Goal: Communication & Community: Answer question/provide support

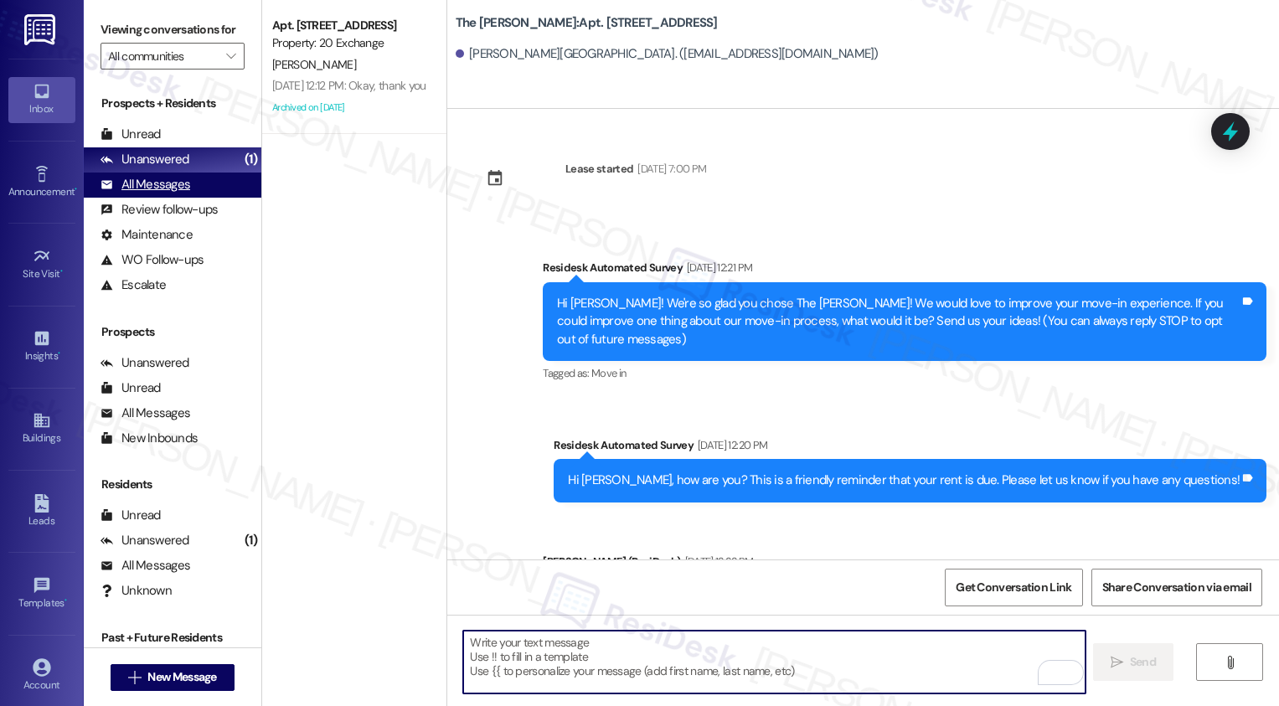
click at [181, 193] on div "All Messages" at bounding box center [145, 185] width 90 height 18
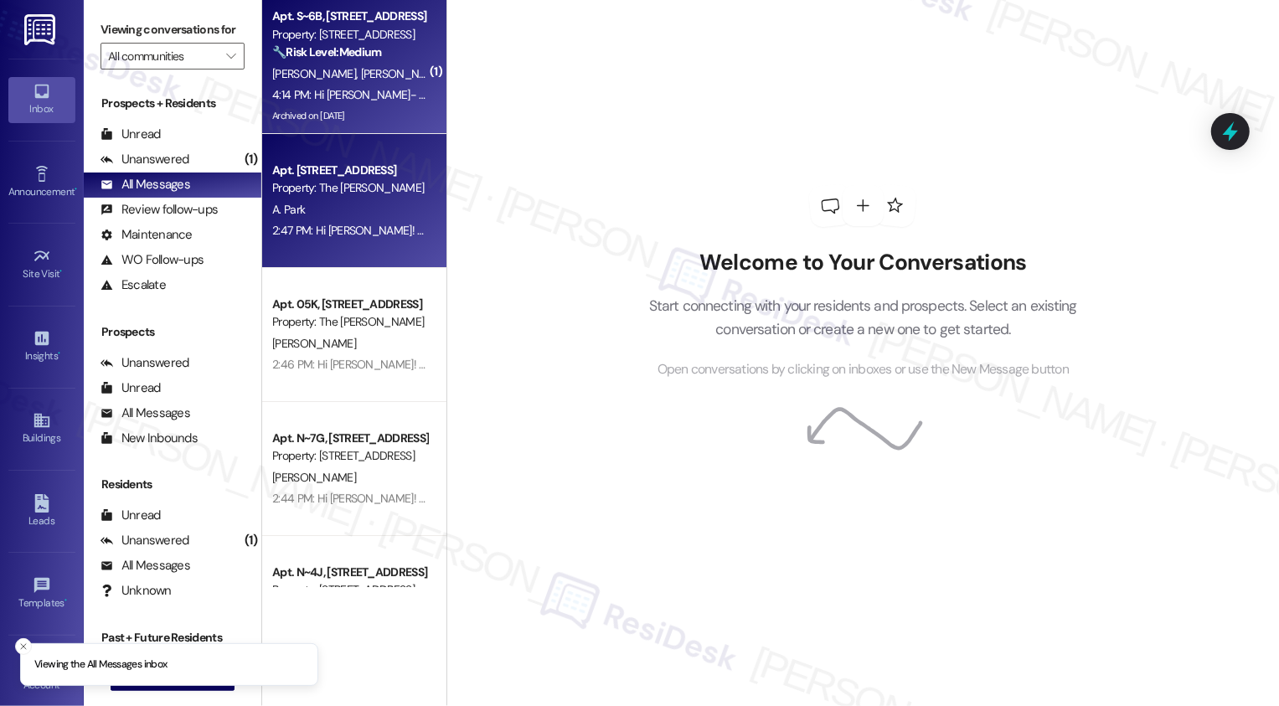
click at [346, 84] on div "[PERSON_NAME] [PERSON_NAME]" at bounding box center [349, 74] width 158 height 21
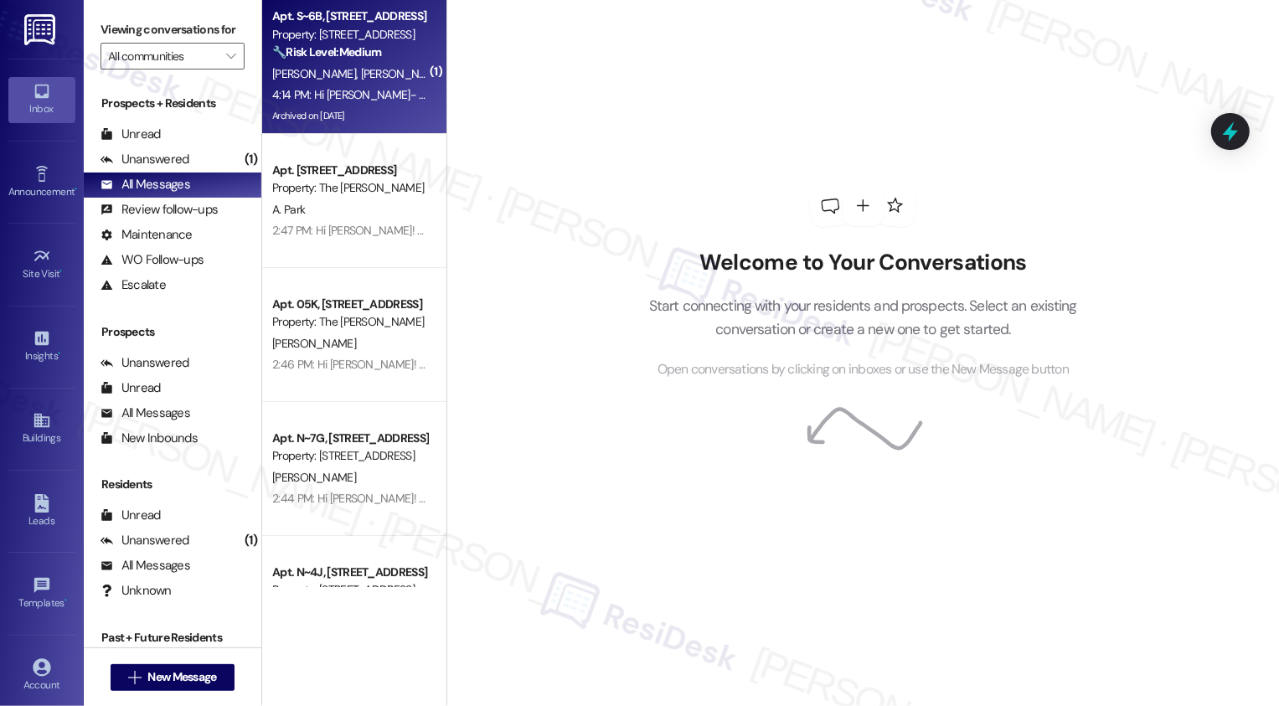
click at [346, 84] on div "[PERSON_NAME] [PERSON_NAME]" at bounding box center [349, 74] width 158 height 21
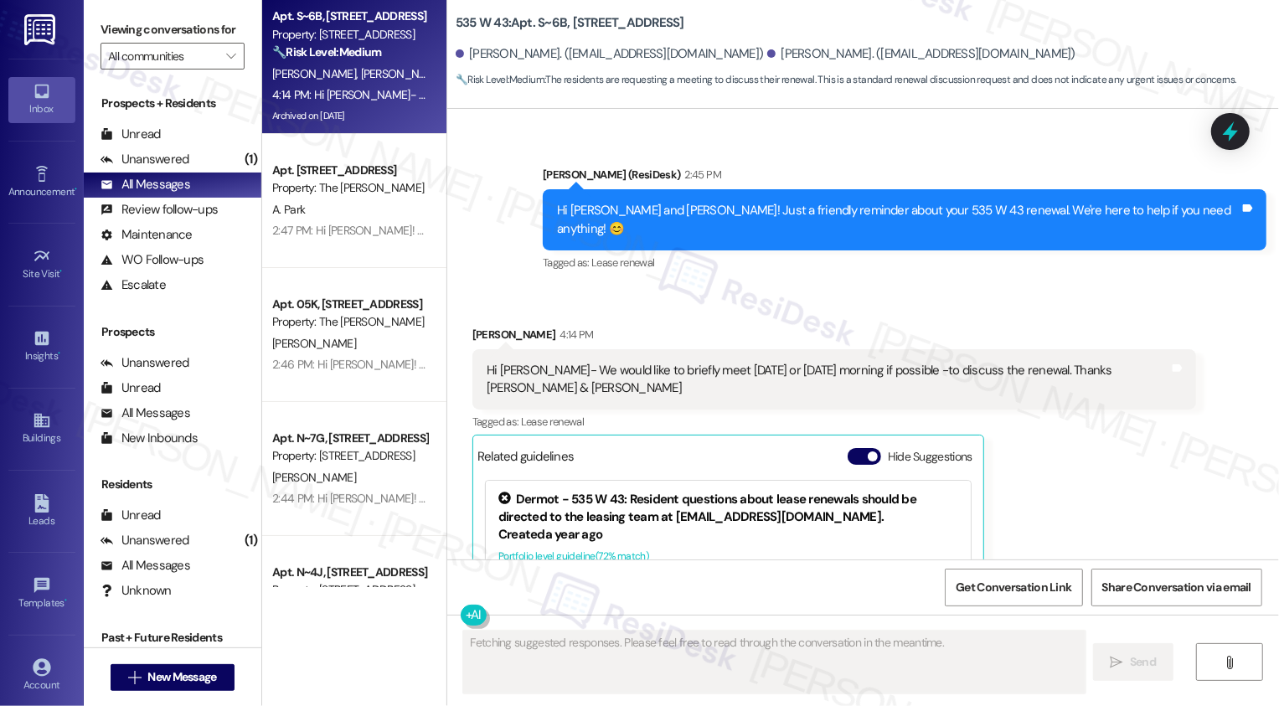
scroll to position [8670, 0]
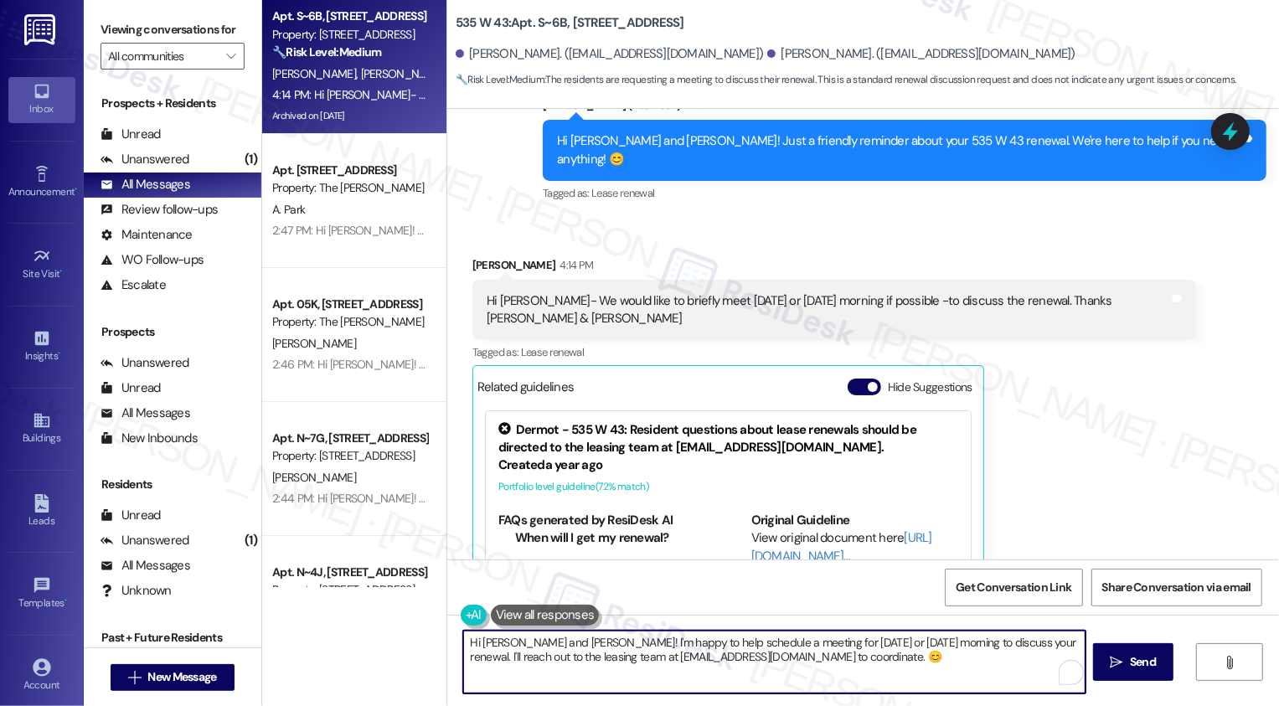
drag, startPoint x: 714, startPoint y: 662, endPoint x: 774, endPoint y: 662, distance: 59.5
click at [774, 662] on textarea "Hi [PERSON_NAME] and [PERSON_NAME]! I'm happy to help schedule a meeting for [D…" at bounding box center [774, 662] width 622 height 63
click at [782, 659] on textarea "Hi [PERSON_NAME] and [PERSON_NAME]! I'm happy to help schedule a meeting for [D…" at bounding box center [774, 662] width 622 height 63
drag, startPoint x: 556, startPoint y: 657, endPoint x: 888, endPoint y: 657, distance: 331.6
click at [888, 657] on textarea "Hi [PERSON_NAME] and [PERSON_NAME]! I'm happy to help schedule a meeting for [D…" at bounding box center [774, 662] width 622 height 63
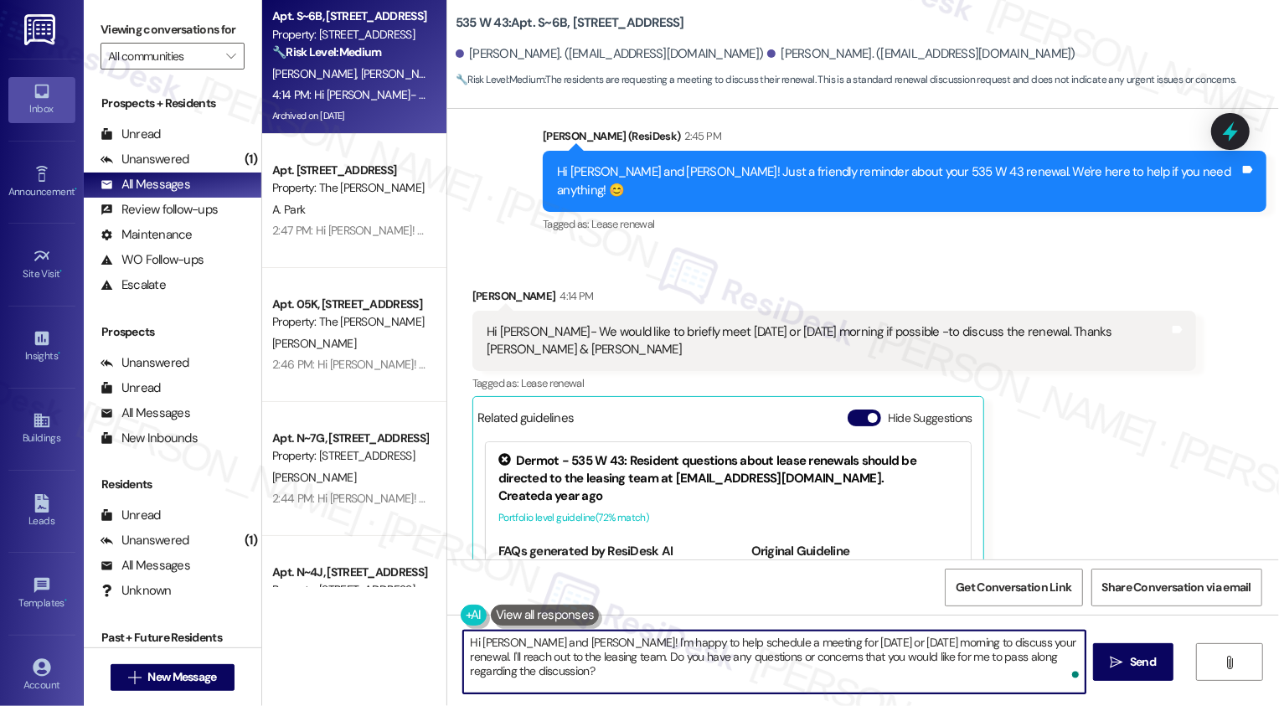
scroll to position [8634, 0]
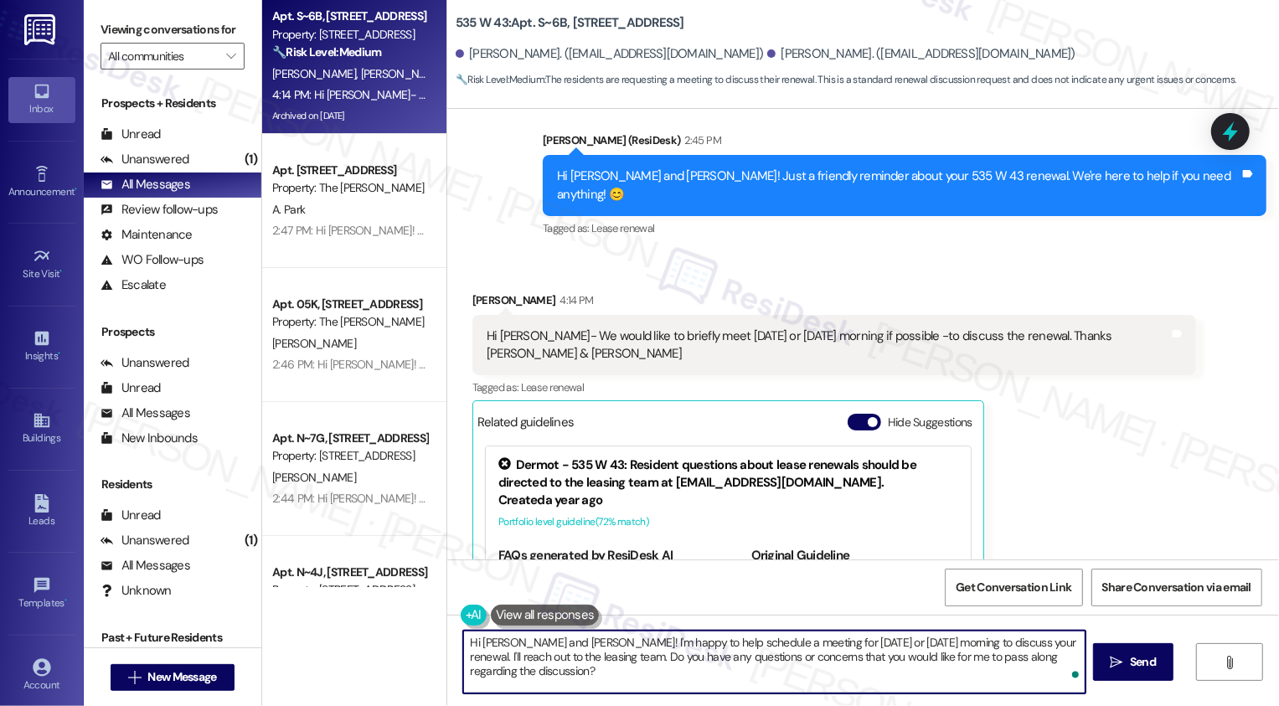
click at [548, 641] on textarea "Hi [PERSON_NAME] and [PERSON_NAME]! I'm happy to help schedule a meeting for [D…" at bounding box center [774, 662] width 622 height 63
click at [809, 648] on textarea "Hi [PERSON_NAME]! I'm happy to help schedule a meeting for [DATE] or [DATE] mor…" at bounding box center [774, 662] width 622 height 63
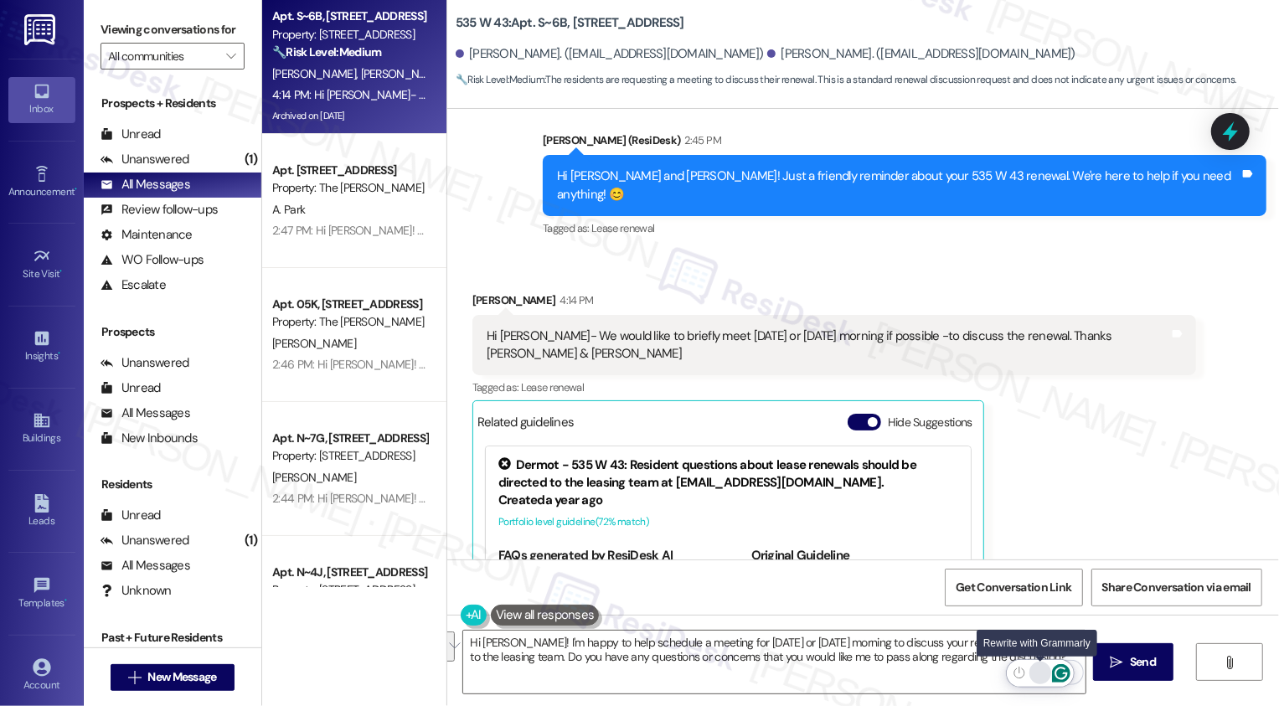
click at [1037, 672] on div "Rewrite with Grammarly" at bounding box center [1040, 672] width 18 height 19
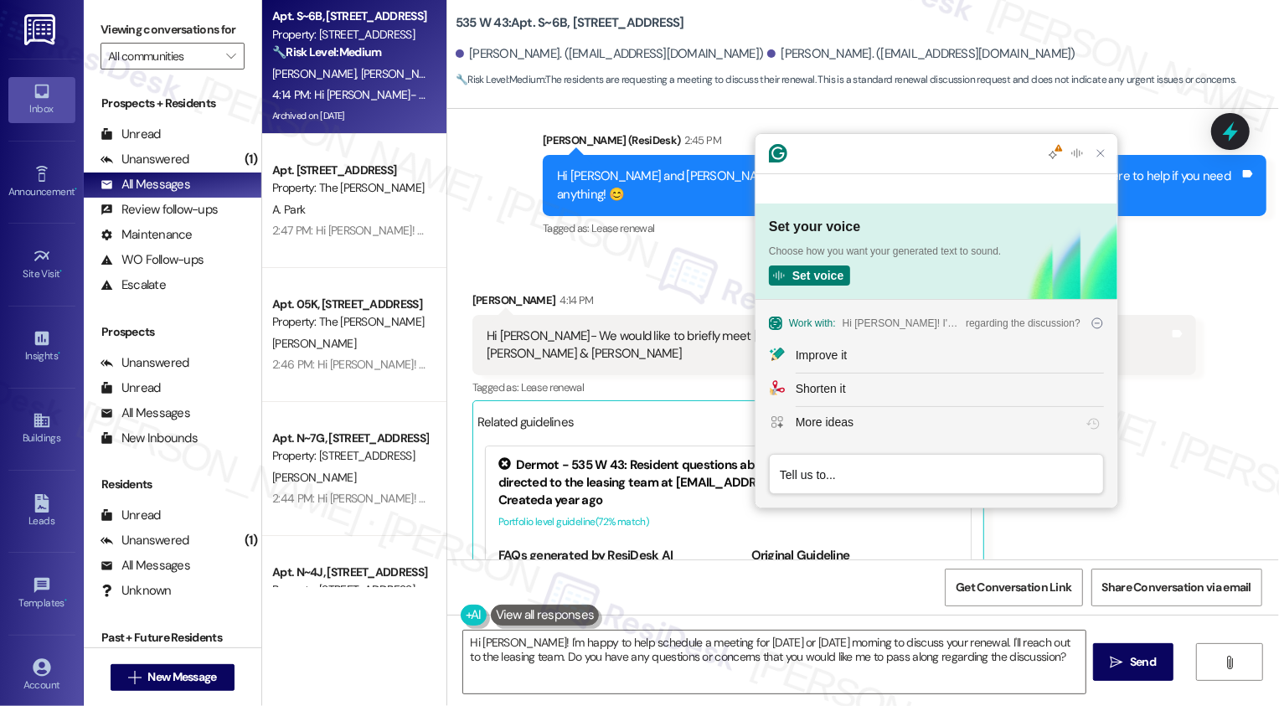
scroll to position [0, 0]
click at [853, 361] on div "Improve it" at bounding box center [950, 356] width 308 height 18
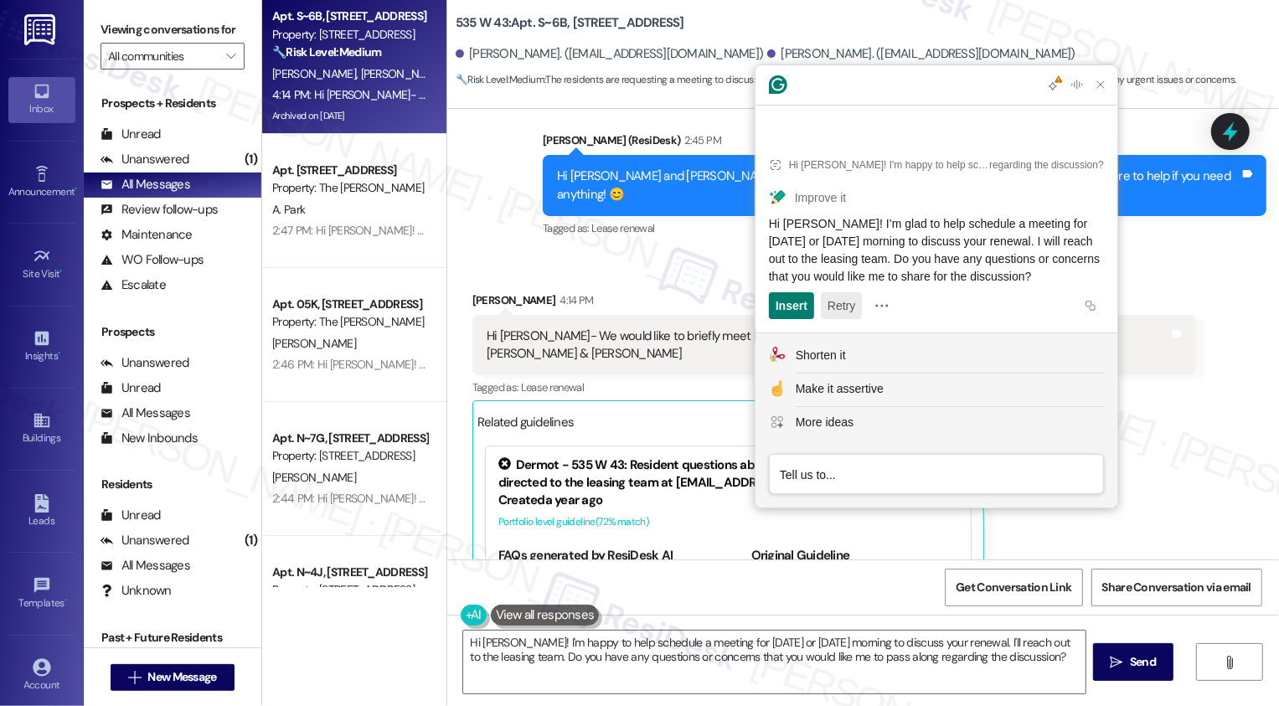
click at [838, 312] on button "Retry" at bounding box center [841, 305] width 41 height 27
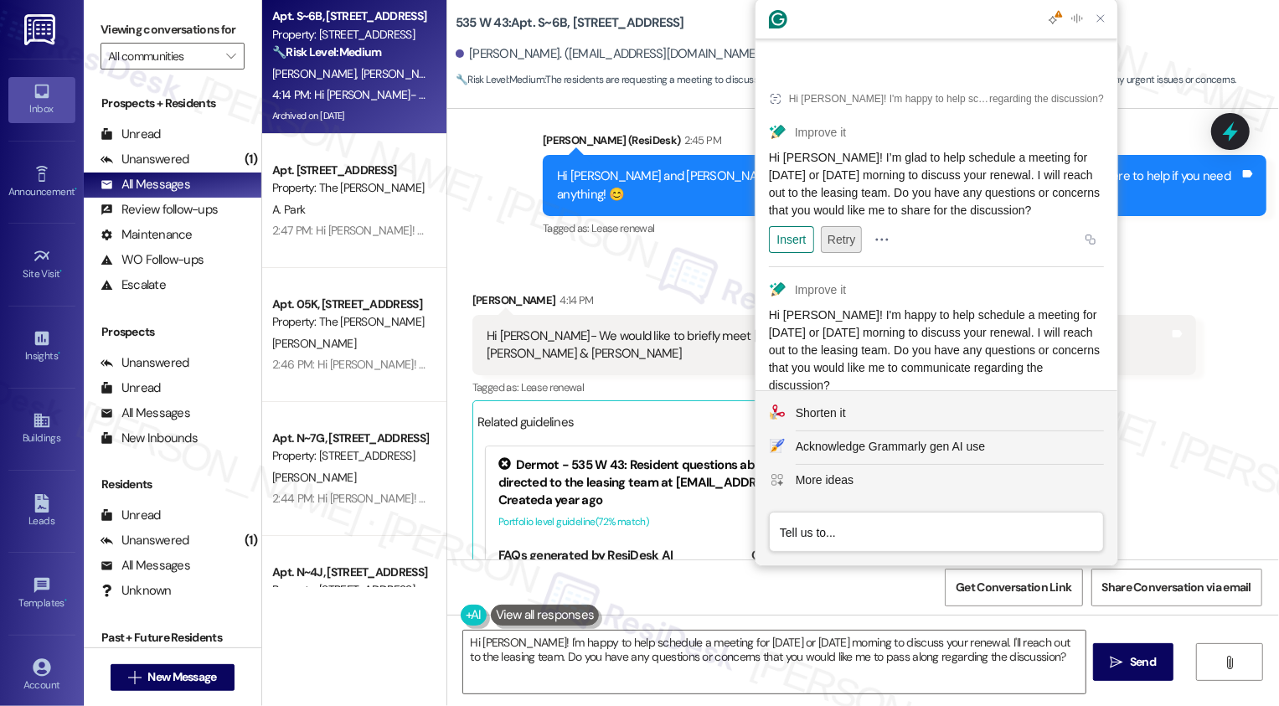
scroll to position [21, 0]
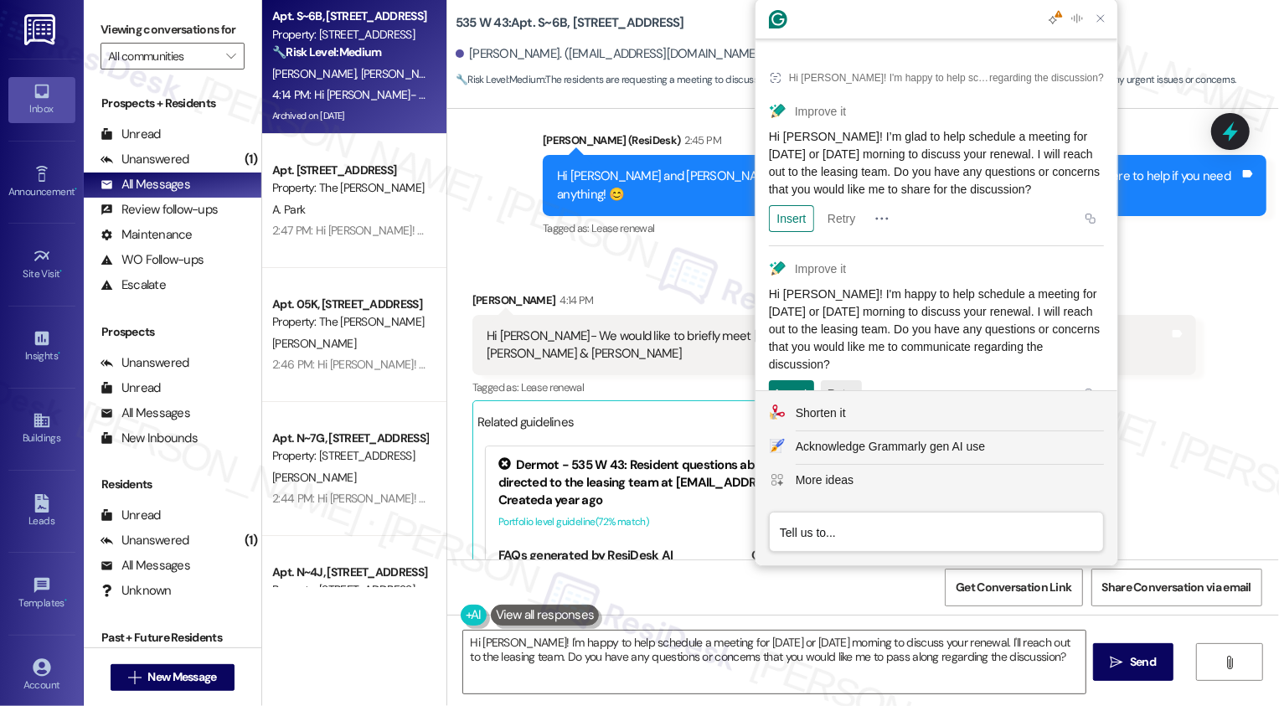
click at [837, 380] on button "Retry" at bounding box center [841, 393] width 41 height 27
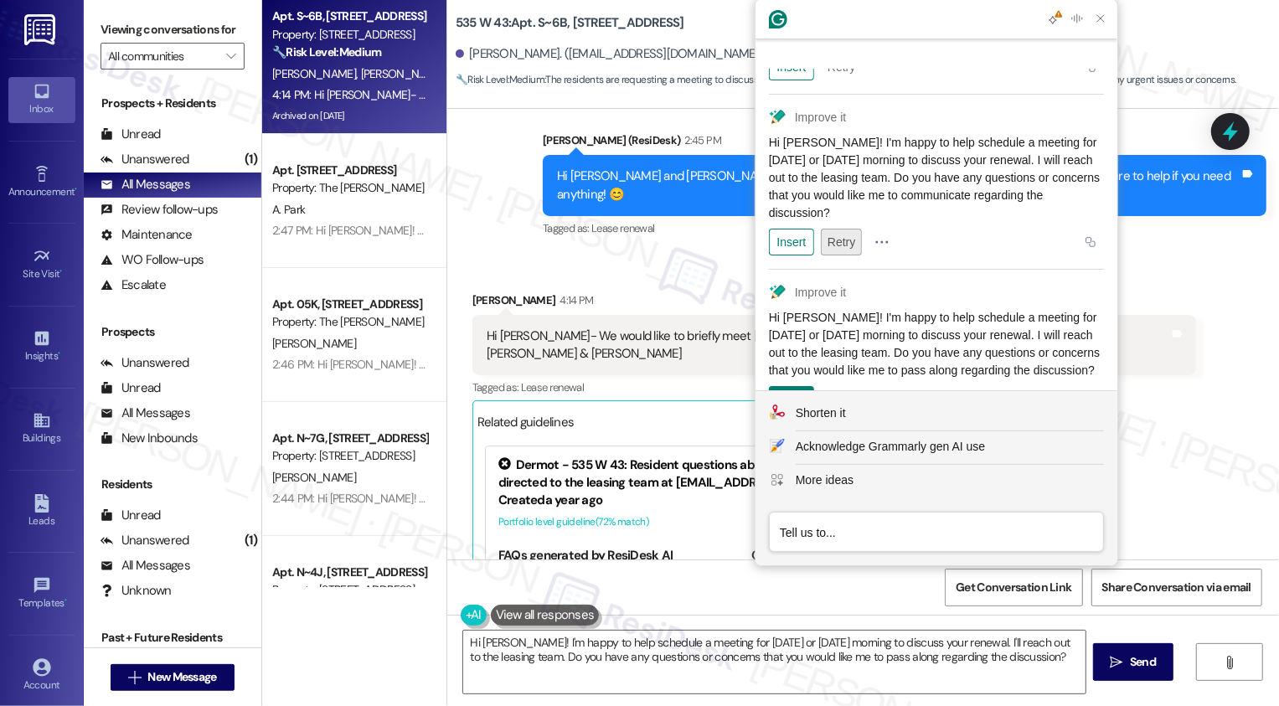
scroll to position [196, 0]
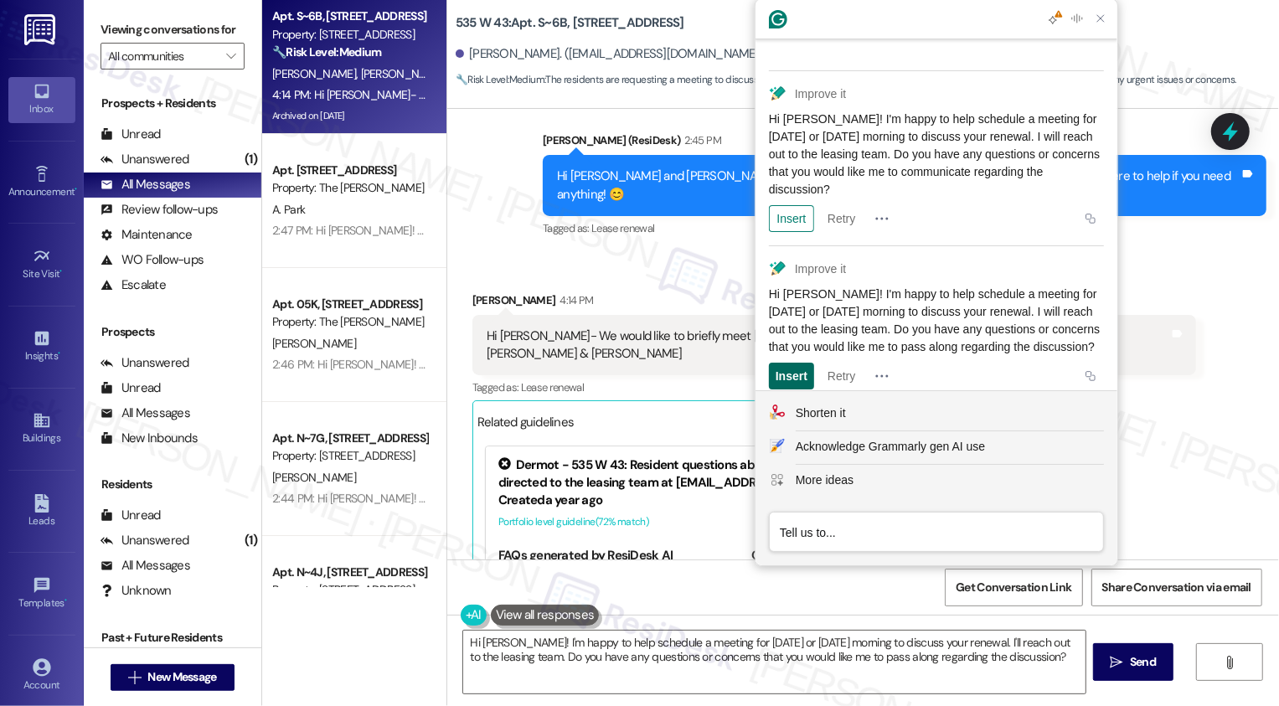
click at [791, 363] on div "Insert" at bounding box center [791, 376] width 32 height 27
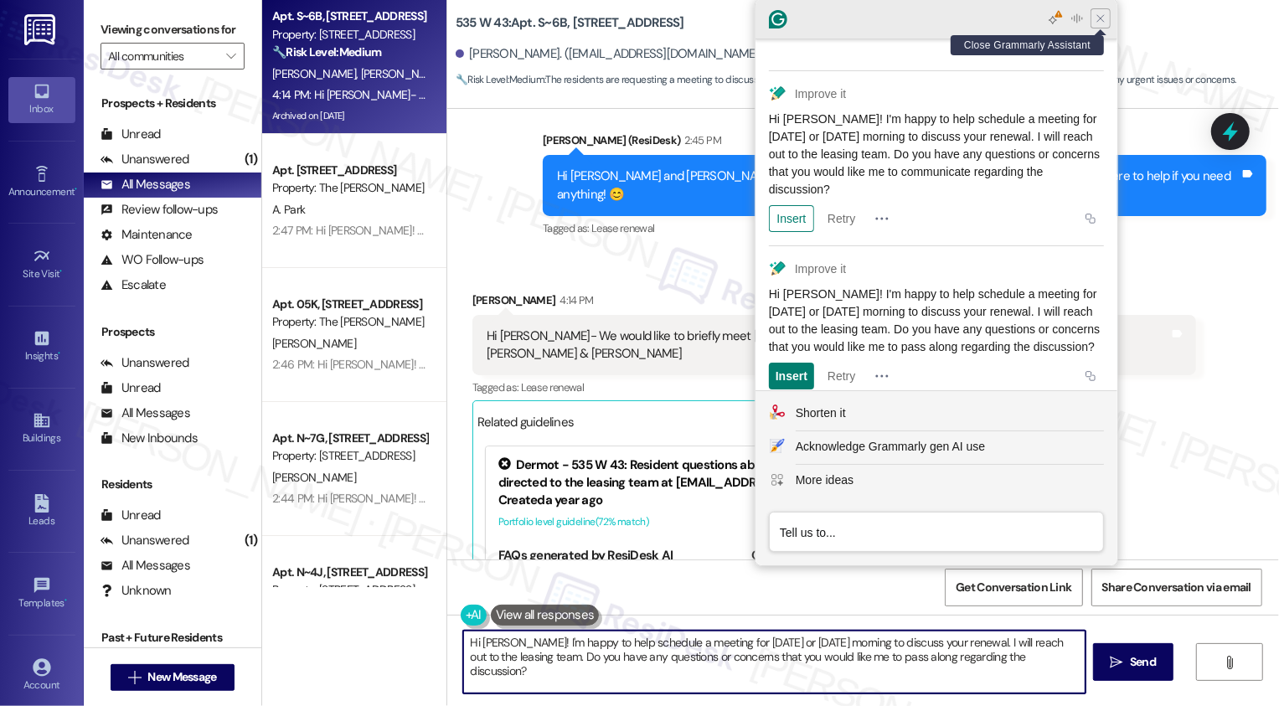
type textarea "Hi [PERSON_NAME]! I'm happy to help schedule a meeting for [DATE] or [DATE] mor…"
click at [1102, 18] on icon "Close Grammarly Assistant" at bounding box center [1100, 18] width 13 height 13
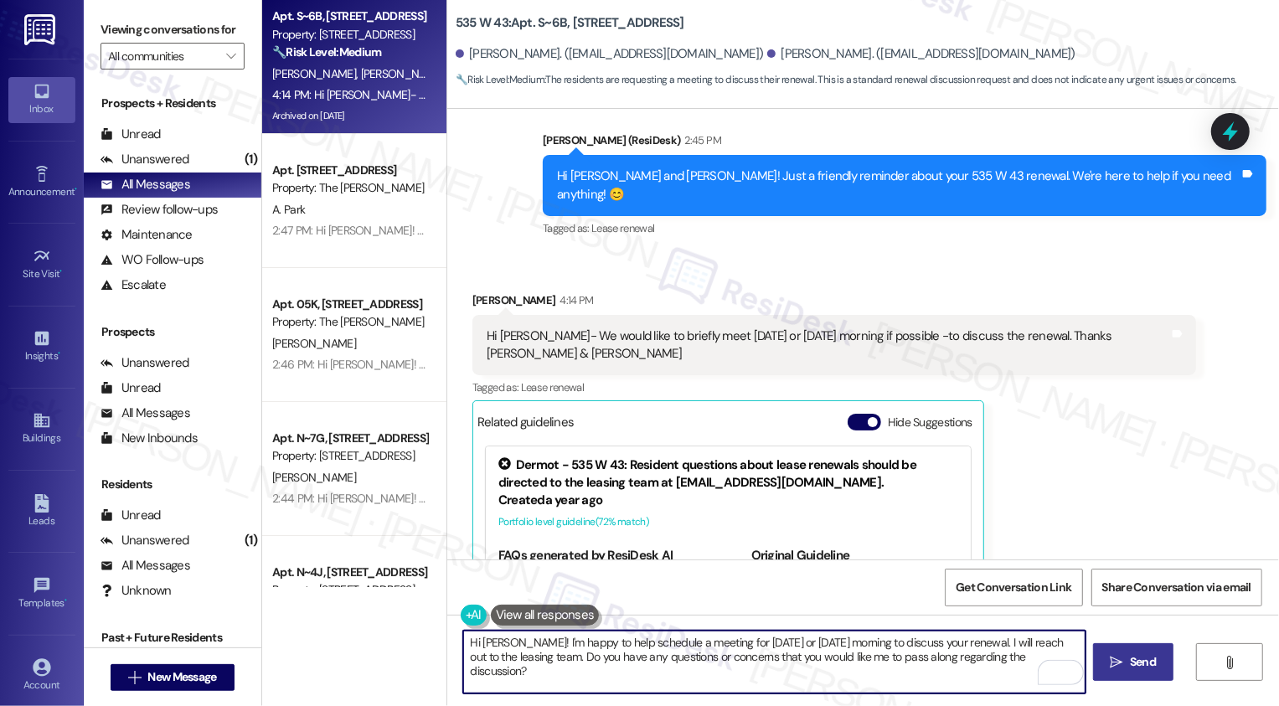
click at [1118, 670] on span " Send" at bounding box center [1133, 662] width 53 height 18
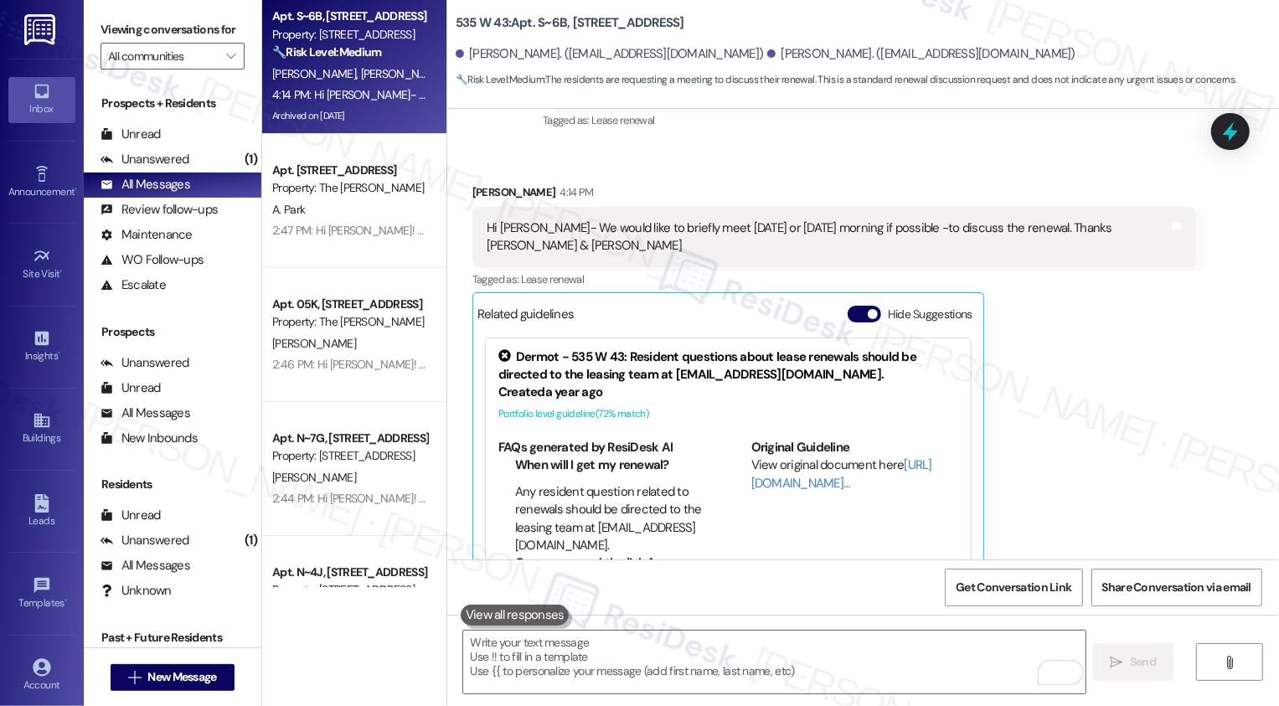
scroll to position [8804, 0]
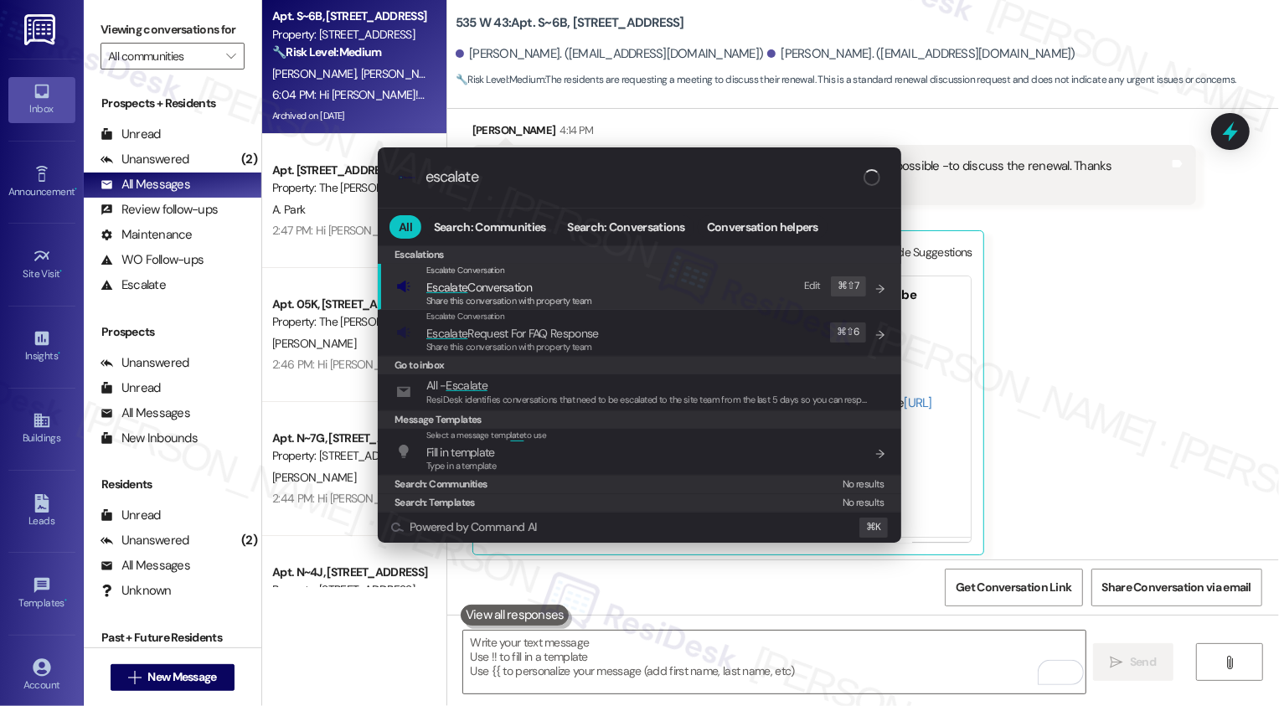
type input "escalate"
click at [492, 291] on span "Escalate Conversation" at bounding box center [479, 287] width 106 height 15
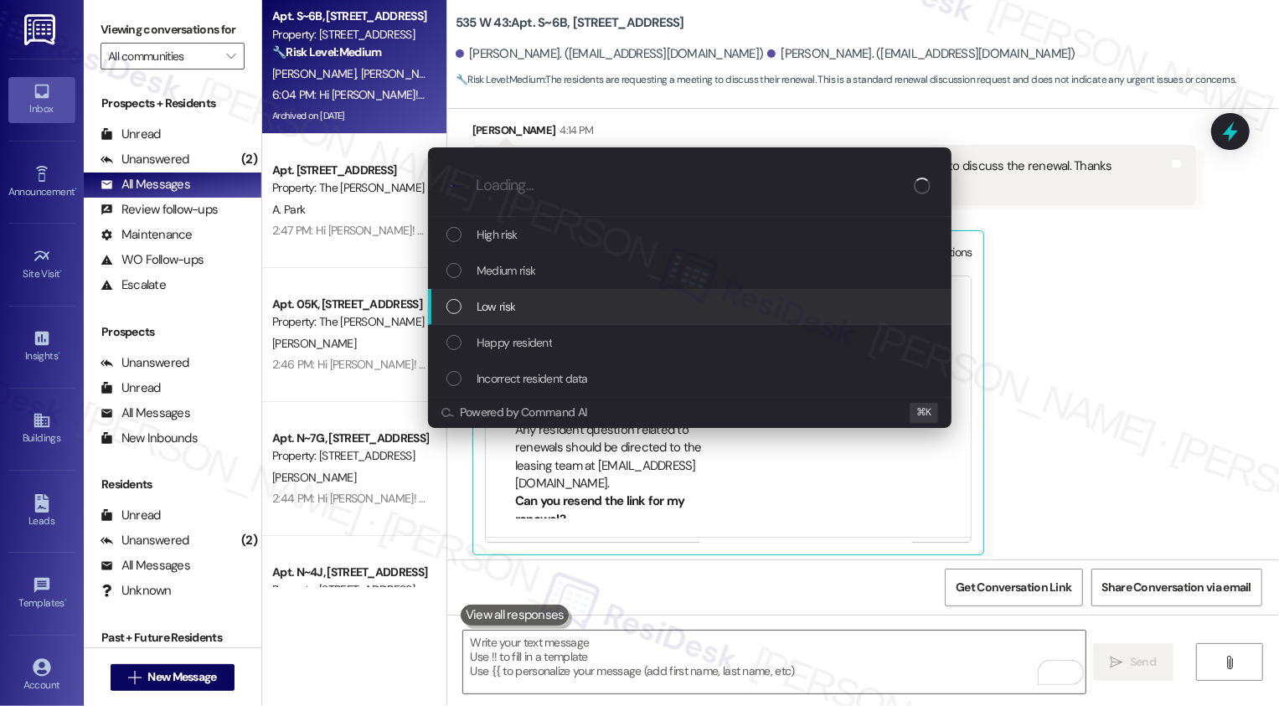
click at [505, 308] on span "Low risk" at bounding box center [495, 306] width 39 height 18
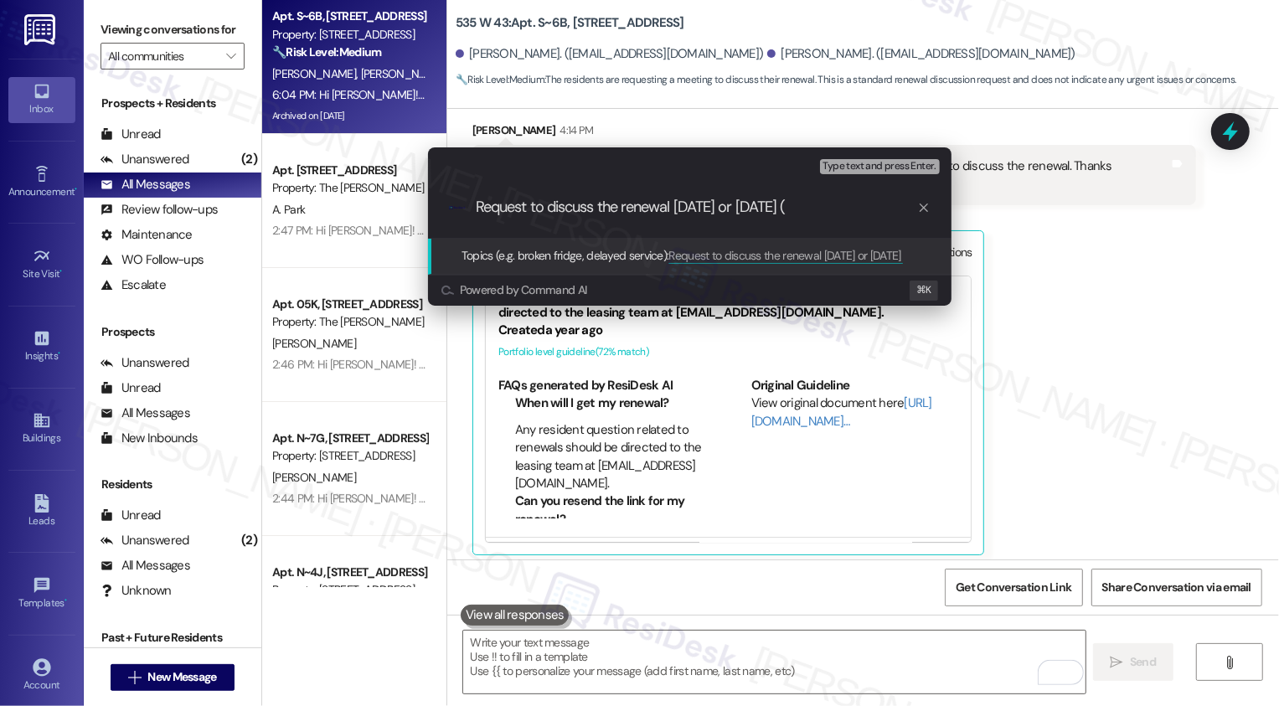
click at [847, 204] on input "Request to discuss the renewal [DATE] or [DATE] (" at bounding box center [696, 207] width 441 height 18
type input "Request to discuss the renewal [DATE] or [DATE] ([DATE] or 23)"
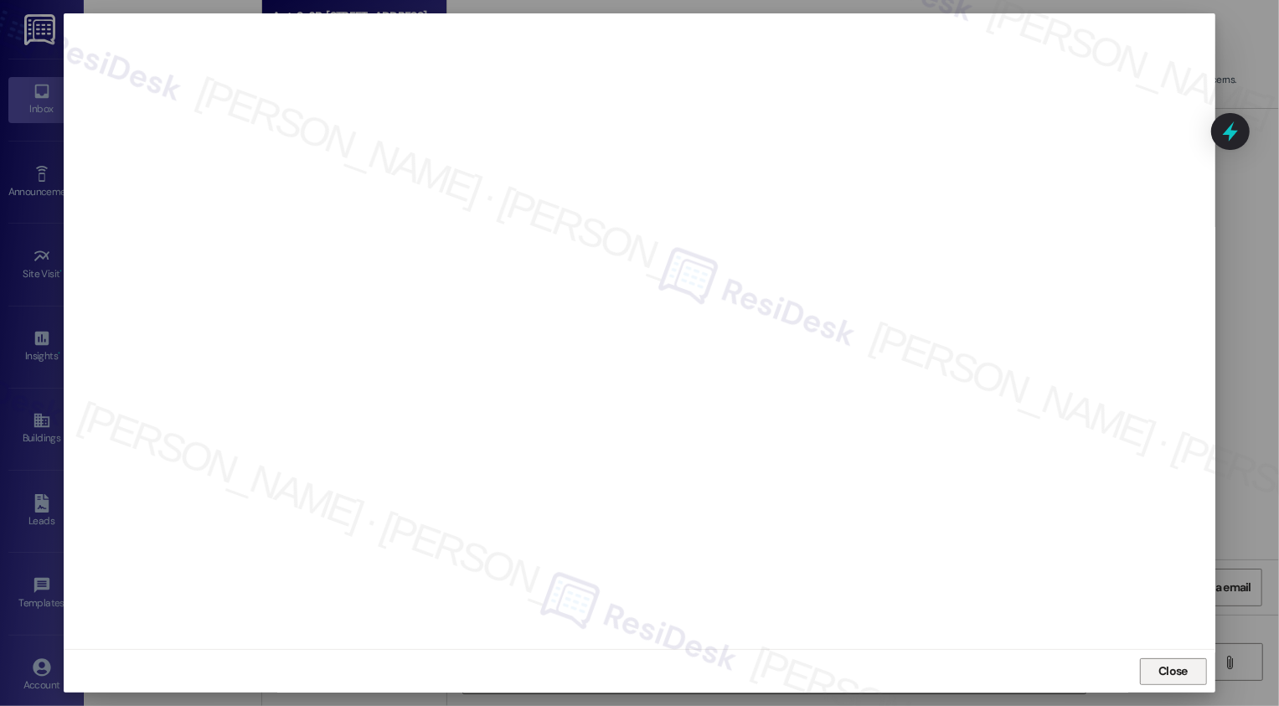
click at [1165, 672] on button "Close" at bounding box center [1173, 671] width 67 height 27
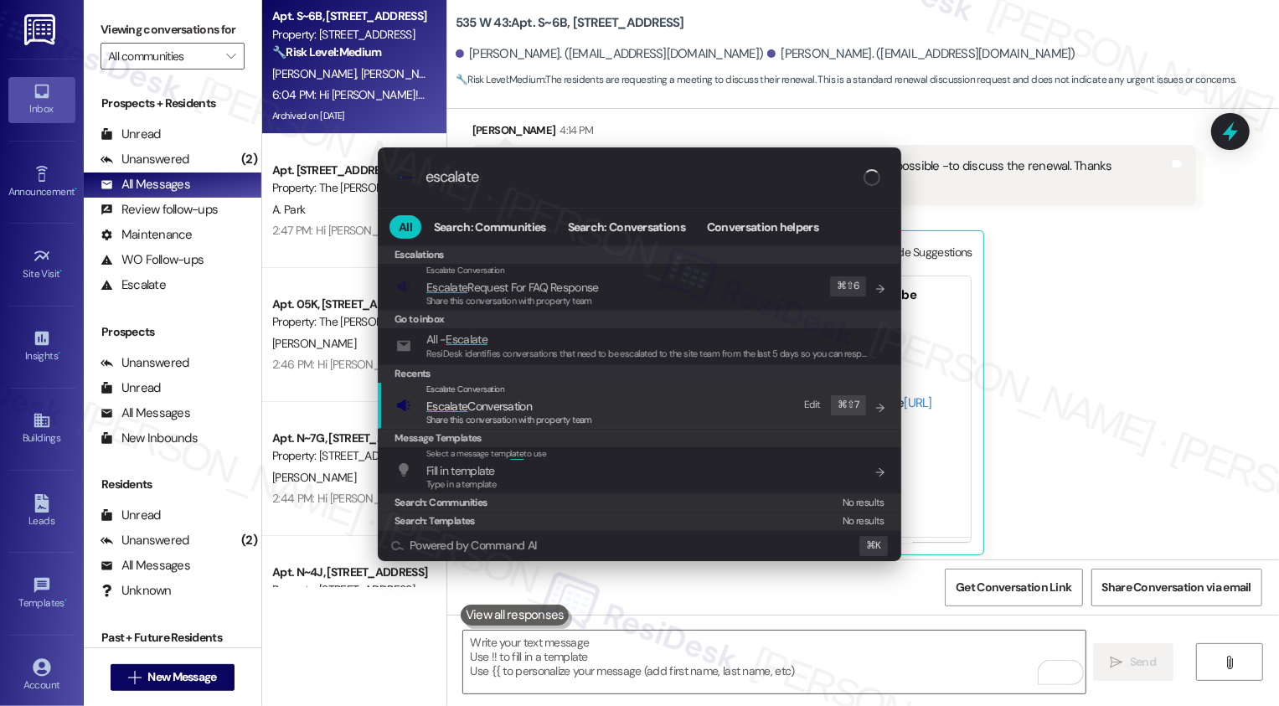
type input "escalate"
click at [446, 418] on span "Share this conversation with property team" at bounding box center [509, 420] width 166 height 12
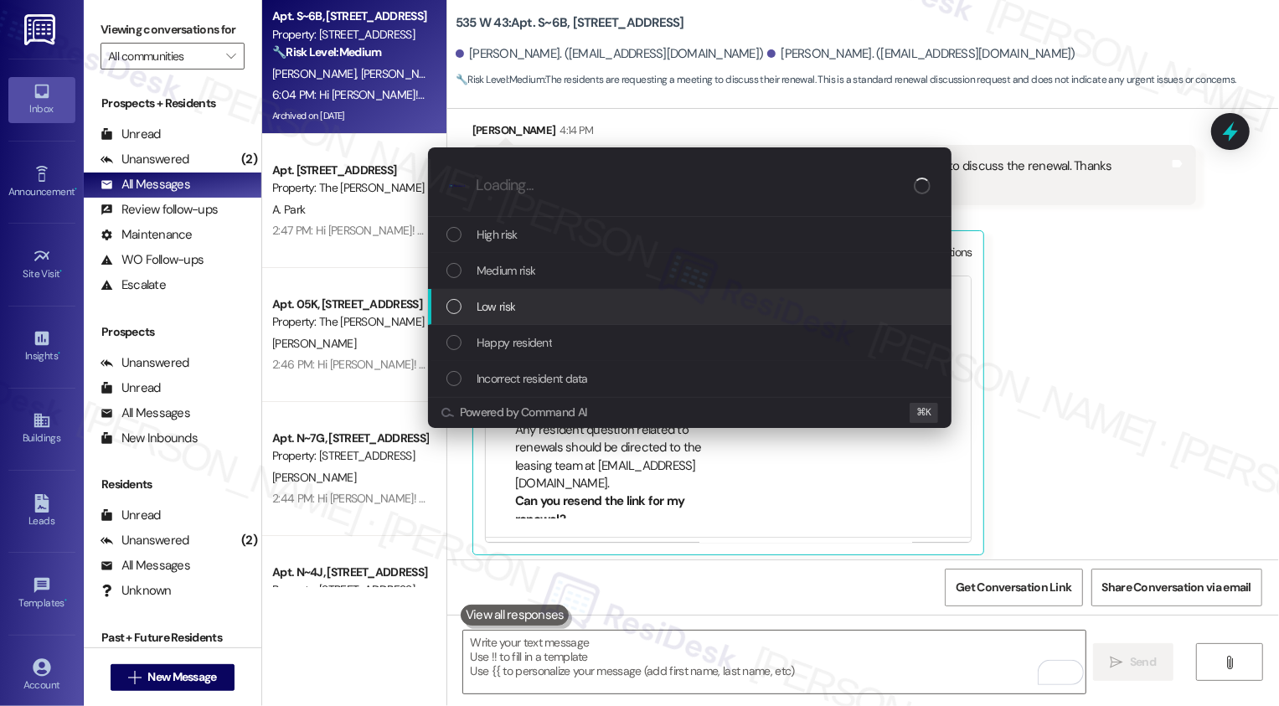
click at [477, 301] on span "Low risk" at bounding box center [495, 306] width 39 height 18
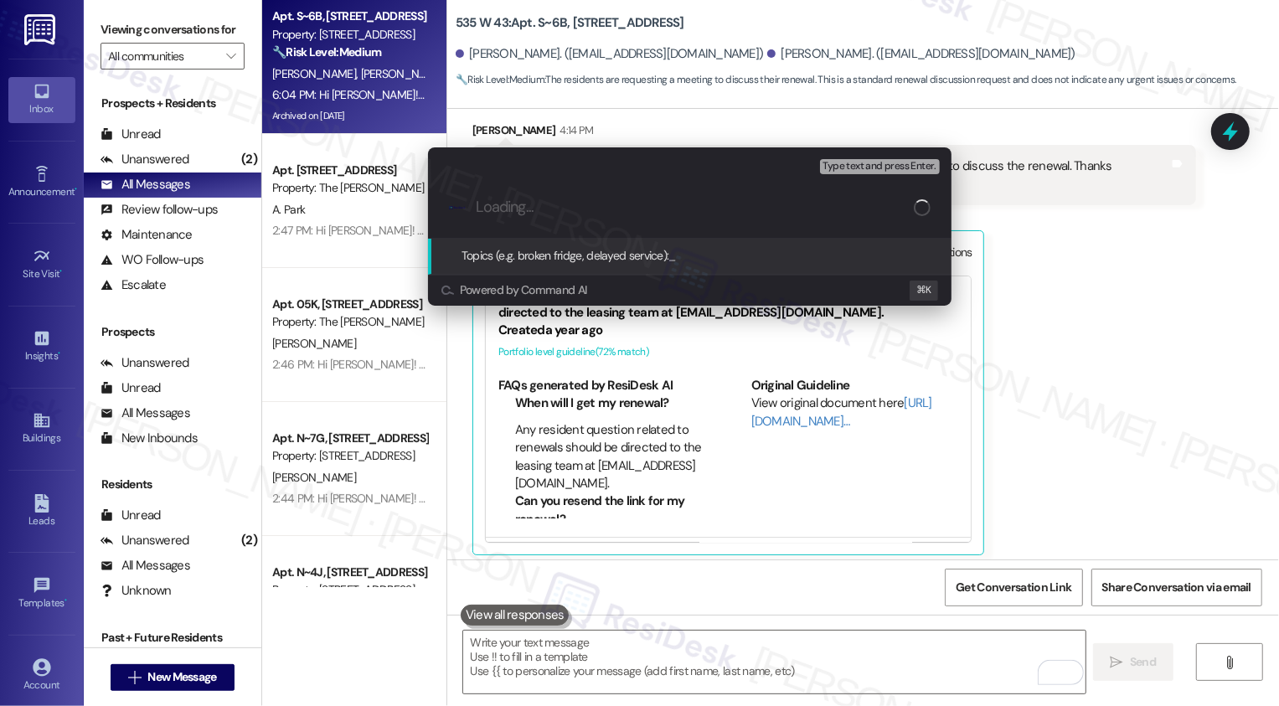
paste input "Request to discuss the renewal [DATE] or [DATE] ([DATE] or 23)"
type input "Request to discuss the renewal [DATE] or [DATE] ([DATE] or 23)"
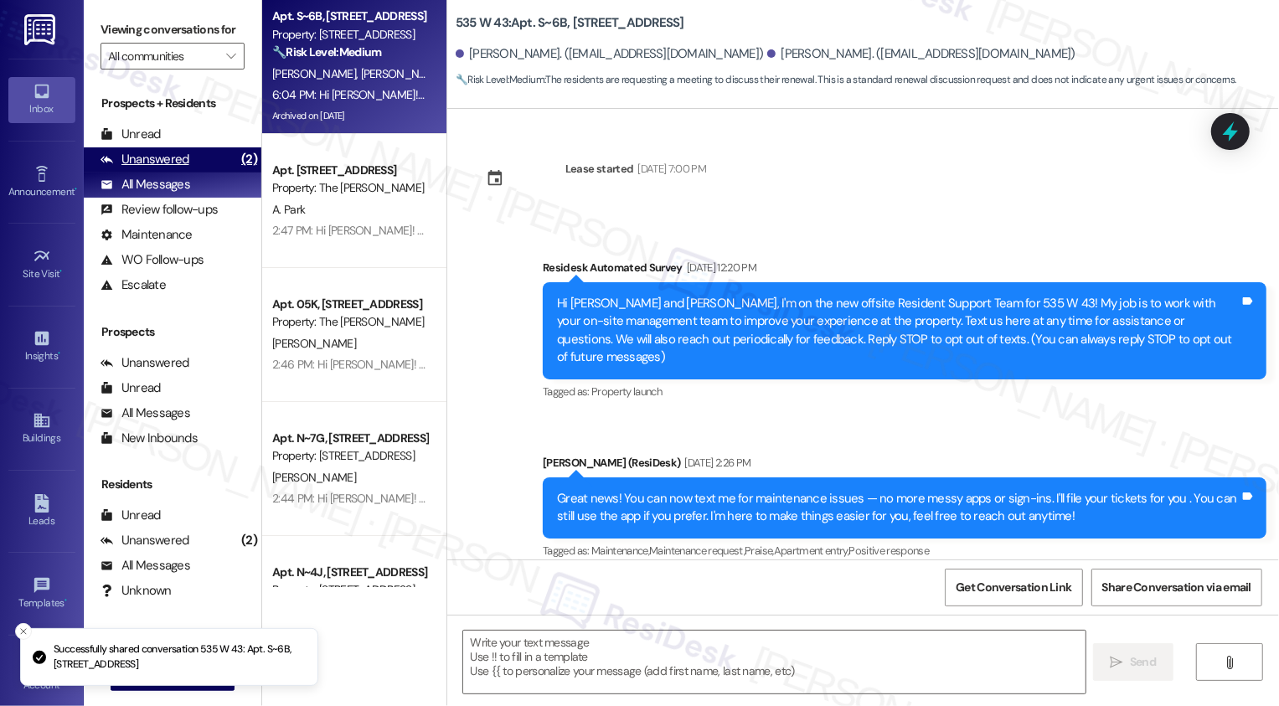
click at [214, 173] on div "Unanswered (2)" at bounding box center [173, 159] width 178 height 25
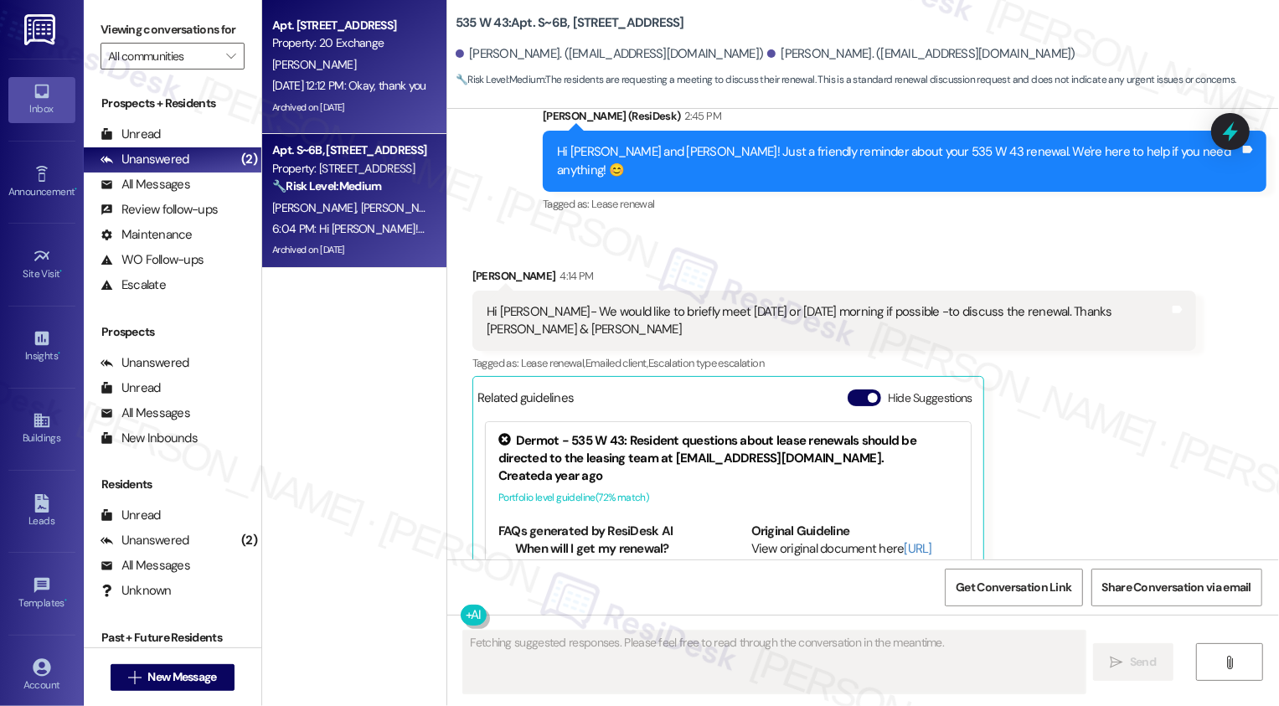
scroll to position [8669, 0]
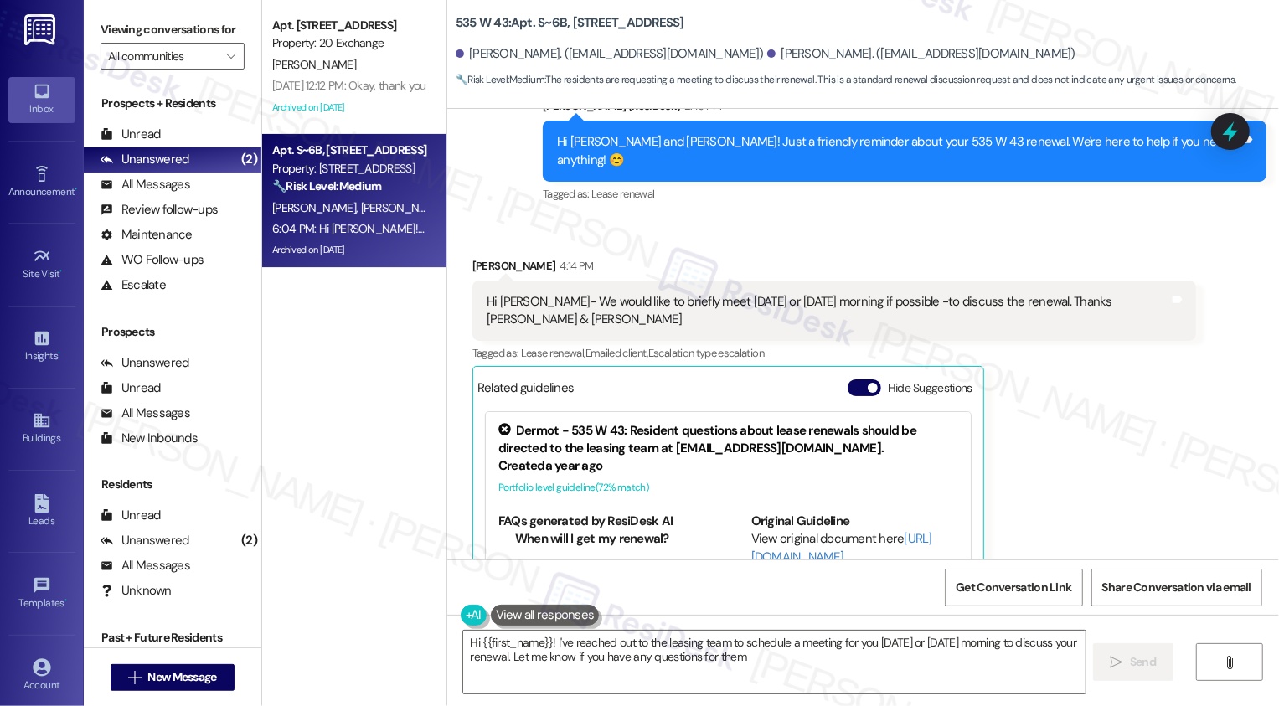
type textarea "Hi {{first_name}}! I've reached out to the leasing team to schedule a meeting f…"
